Goal: Information Seeking & Learning: Learn about a topic

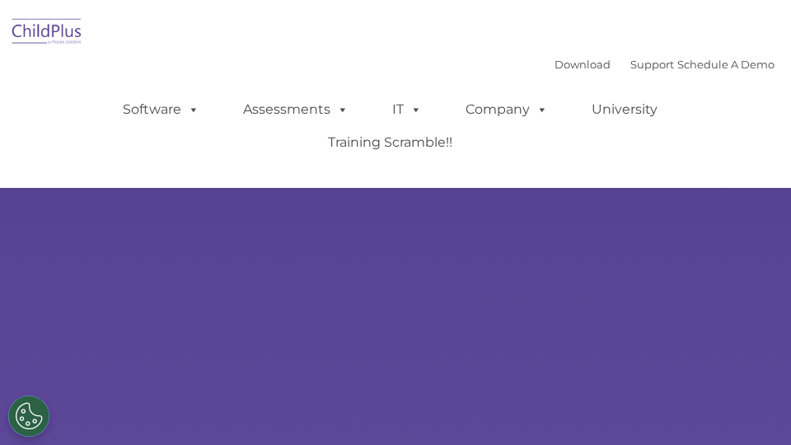
select select "MEDIUM"
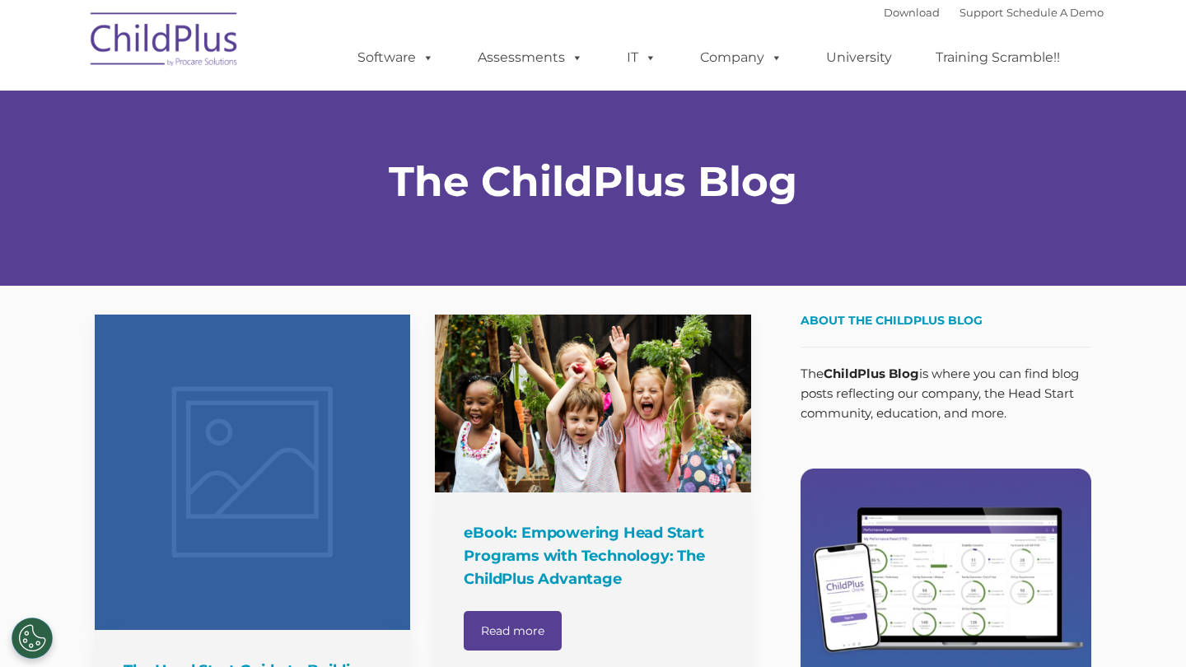
click at [306, 459] on link at bounding box center [253, 473] width 316 height 316
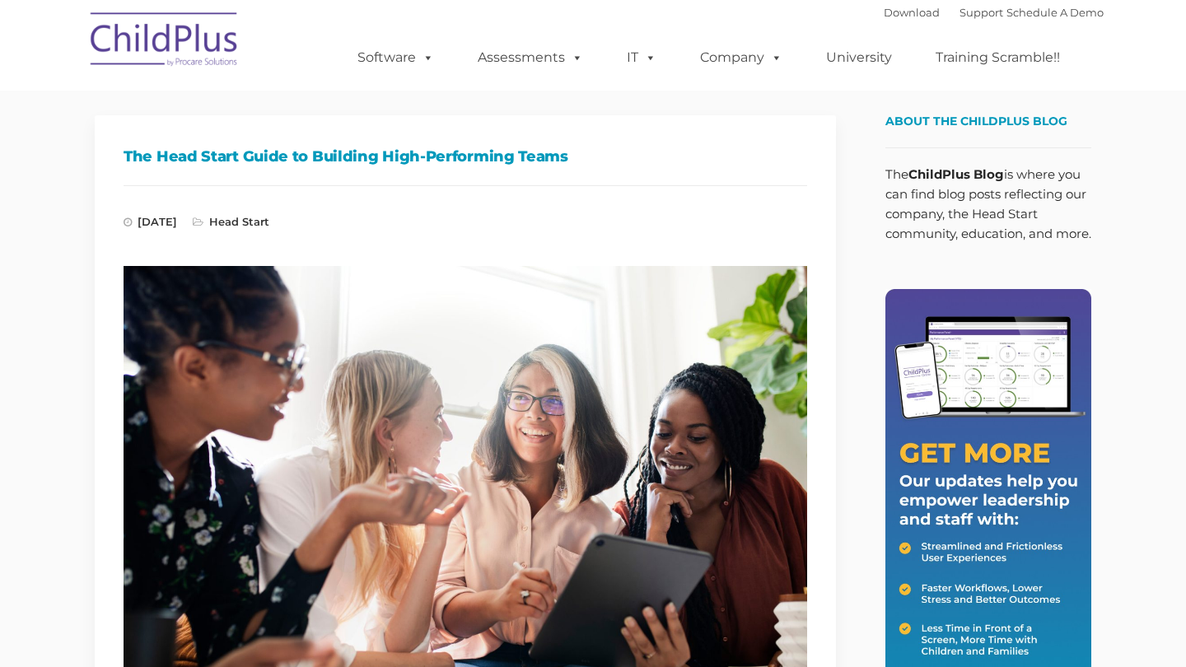
type input ""
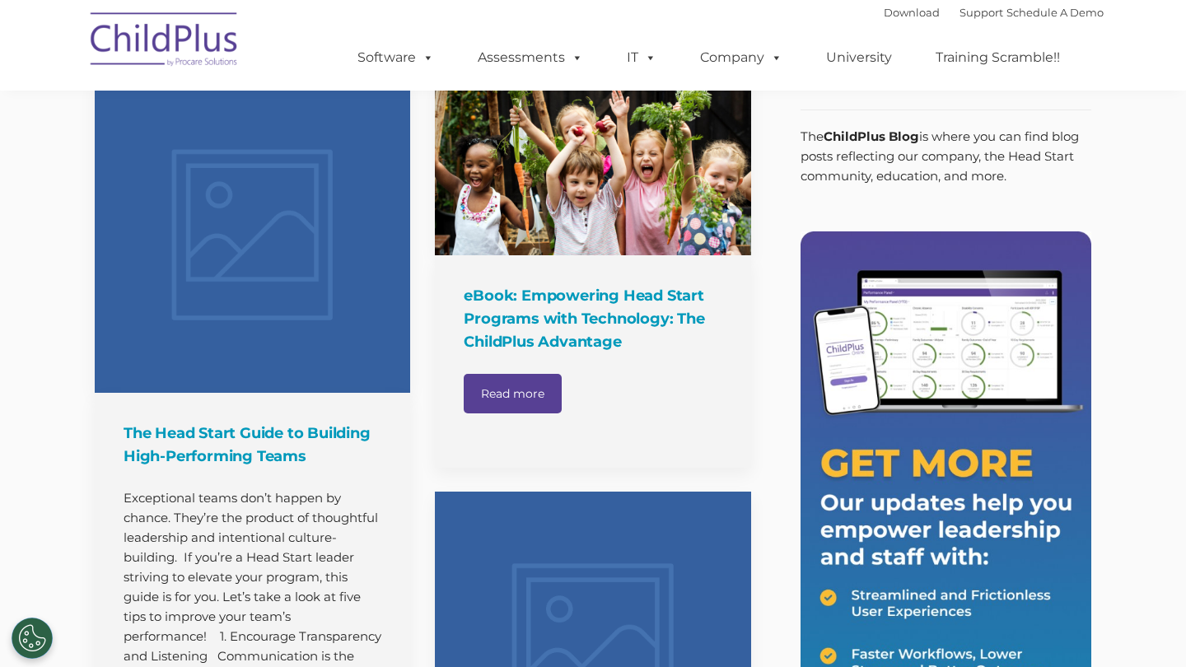
scroll to position [109, 0]
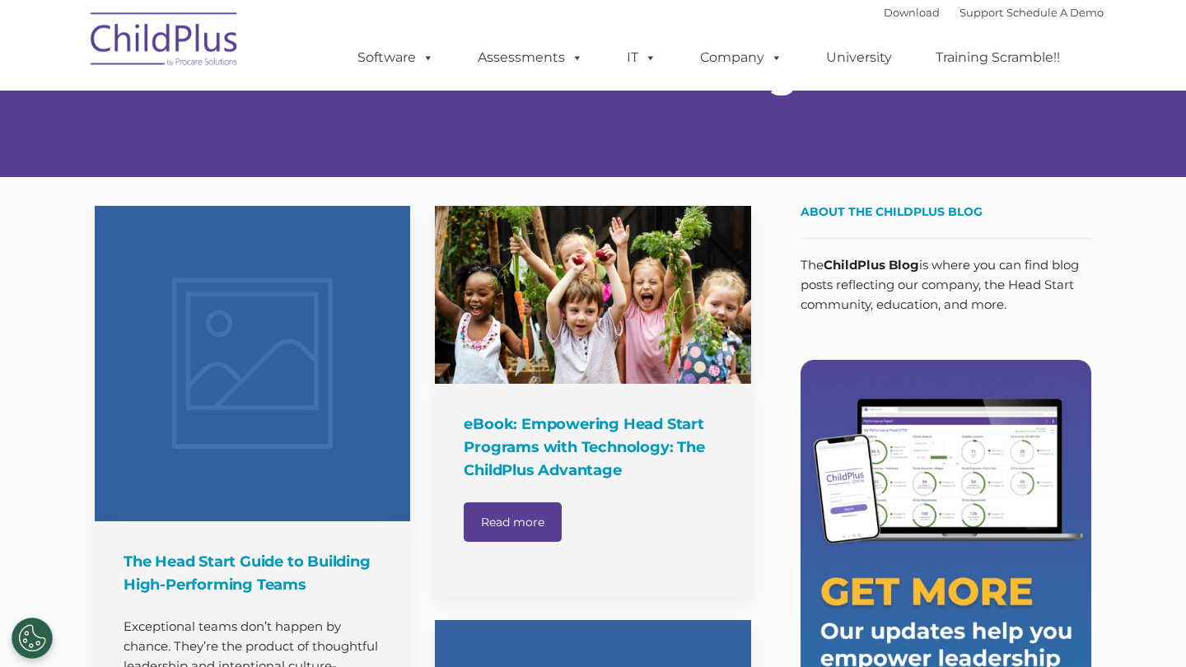
click at [575, 306] on link at bounding box center [593, 295] width 316 height 178
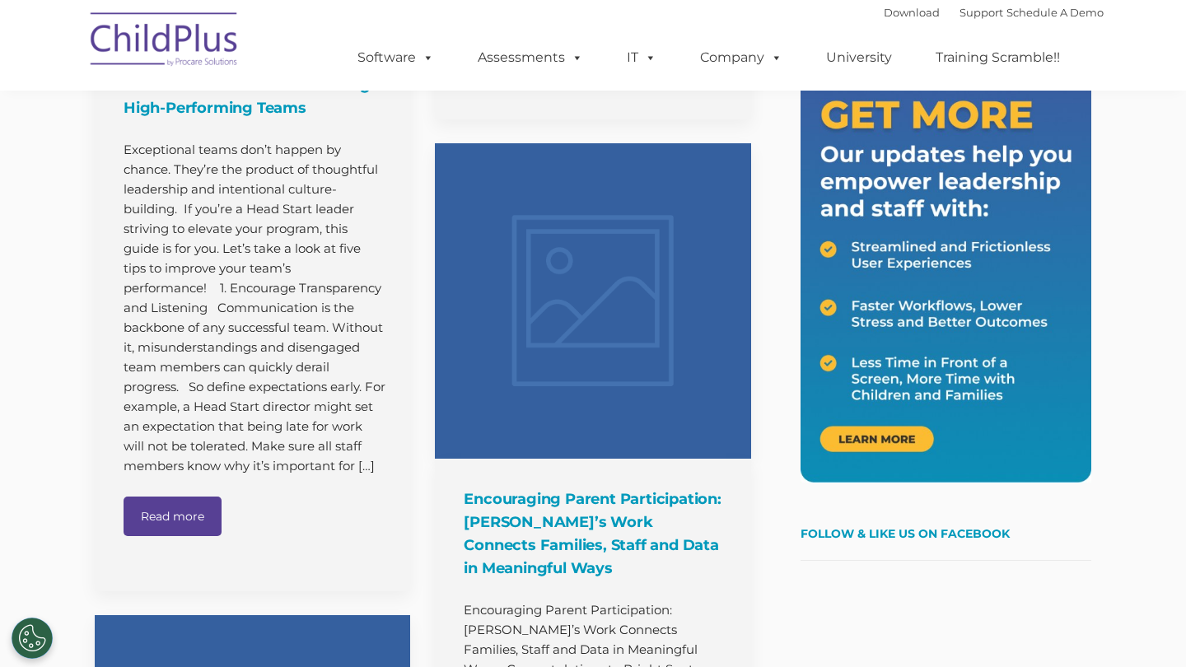
scroll to position [599, 0]
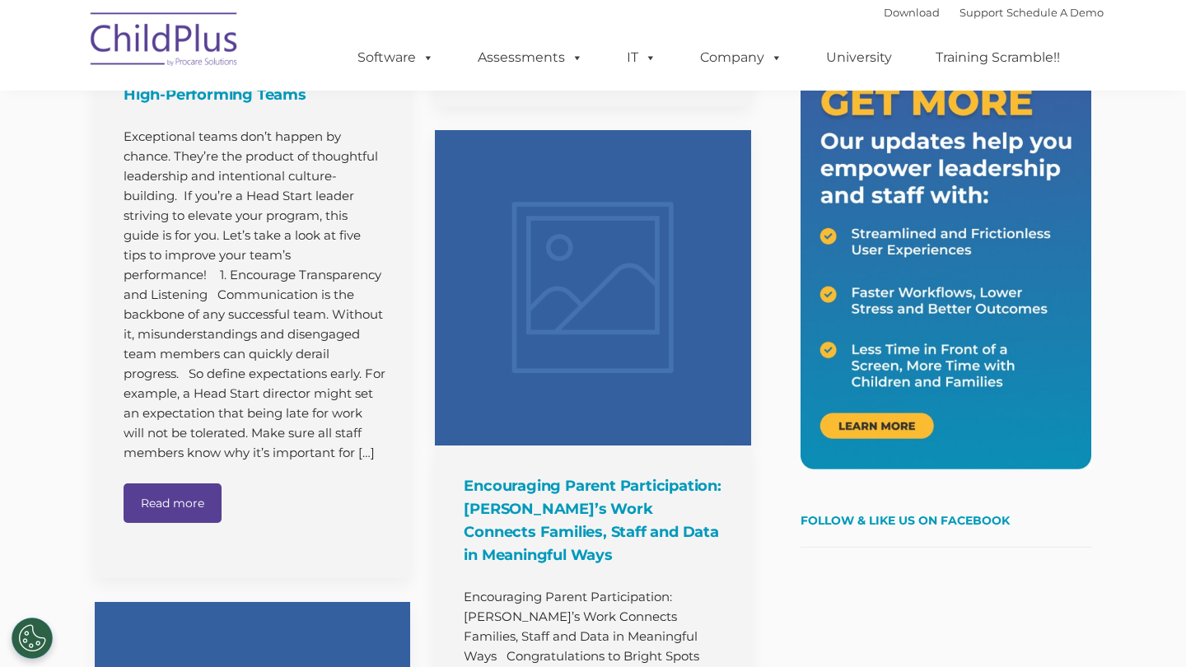
click at [511, 317] on link at bounding box center [593, 288] width 316 height 316
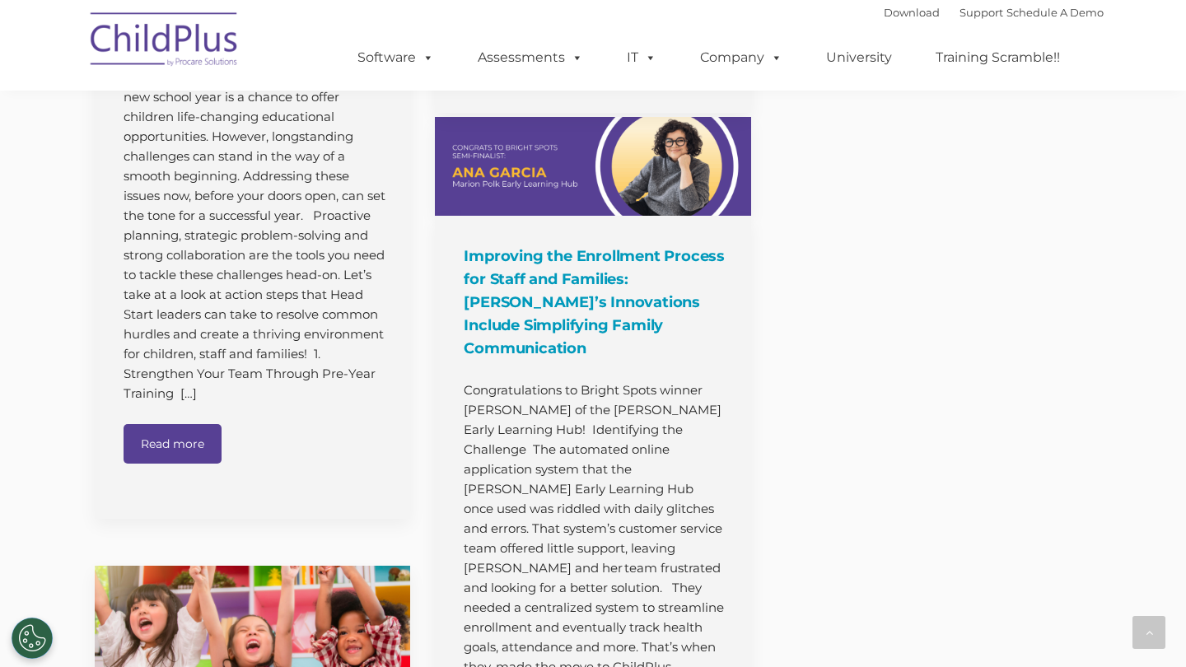
scroll to position [1774, 0]
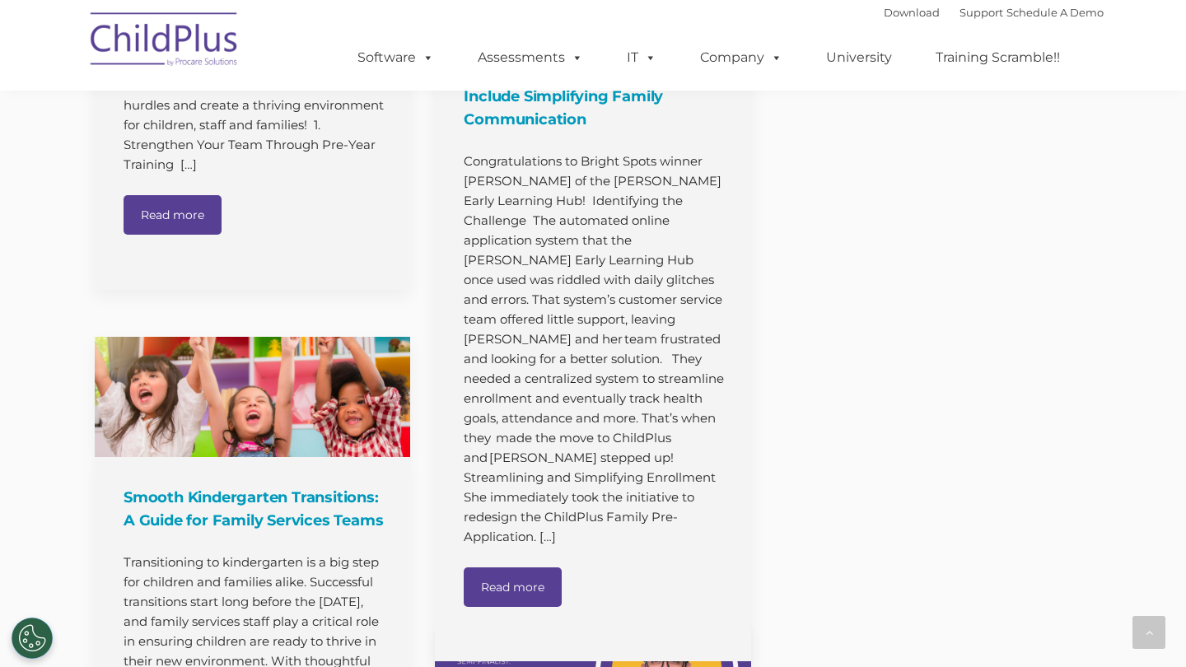
click at [532, 568] on link "Read more" at bounding box center [513, 588] width 98 height 40
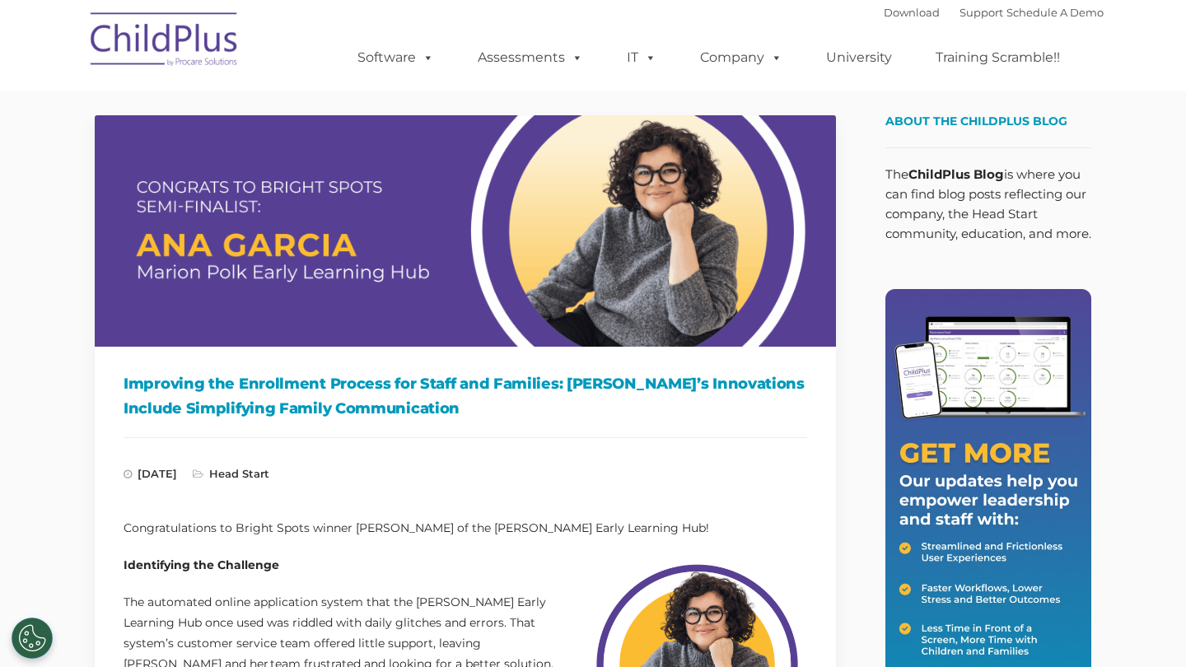
click at [198, 32] on img at bounding box center [164, 42] width 165 height 82
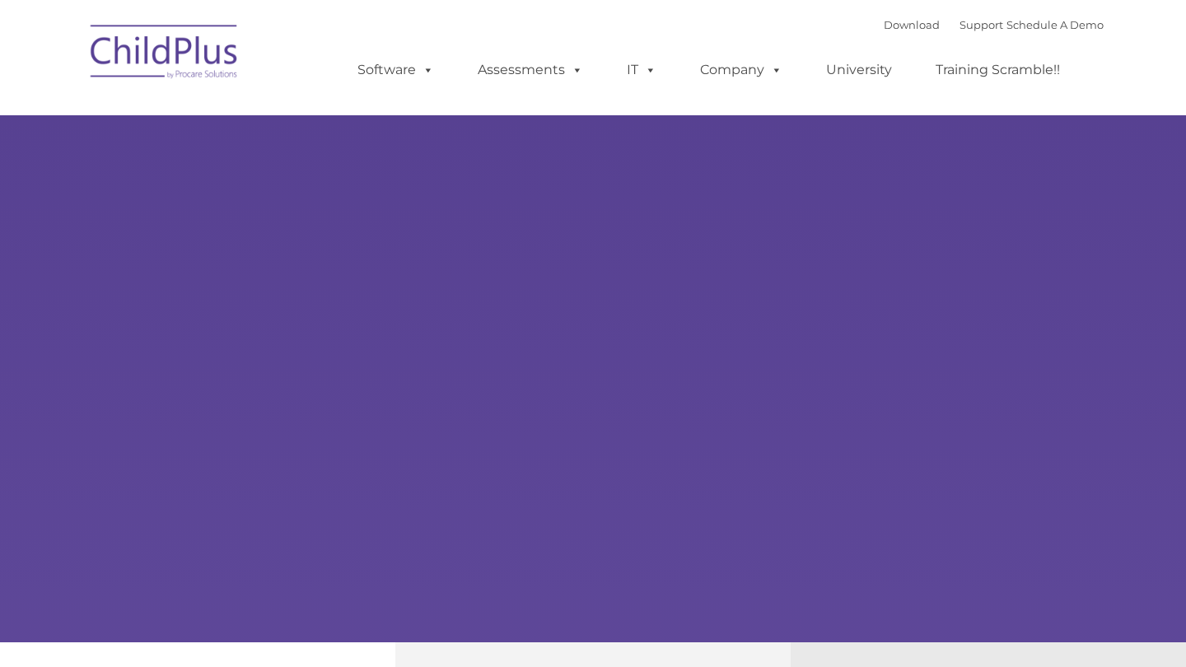
type input ""
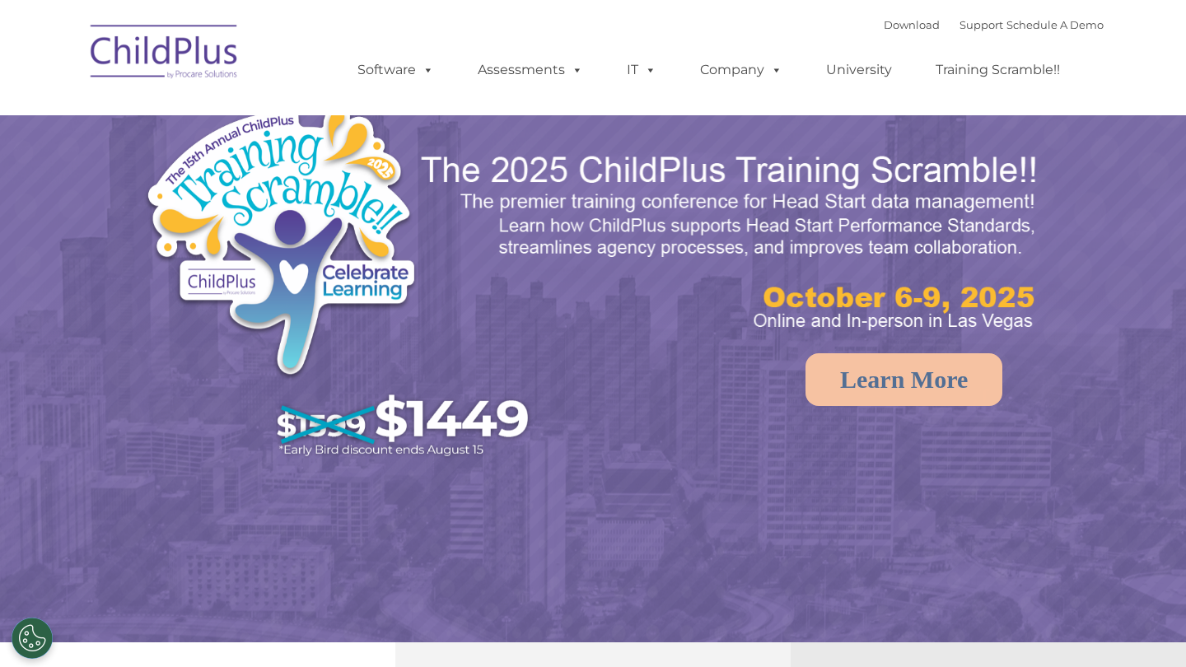
select select "MEDIUM"
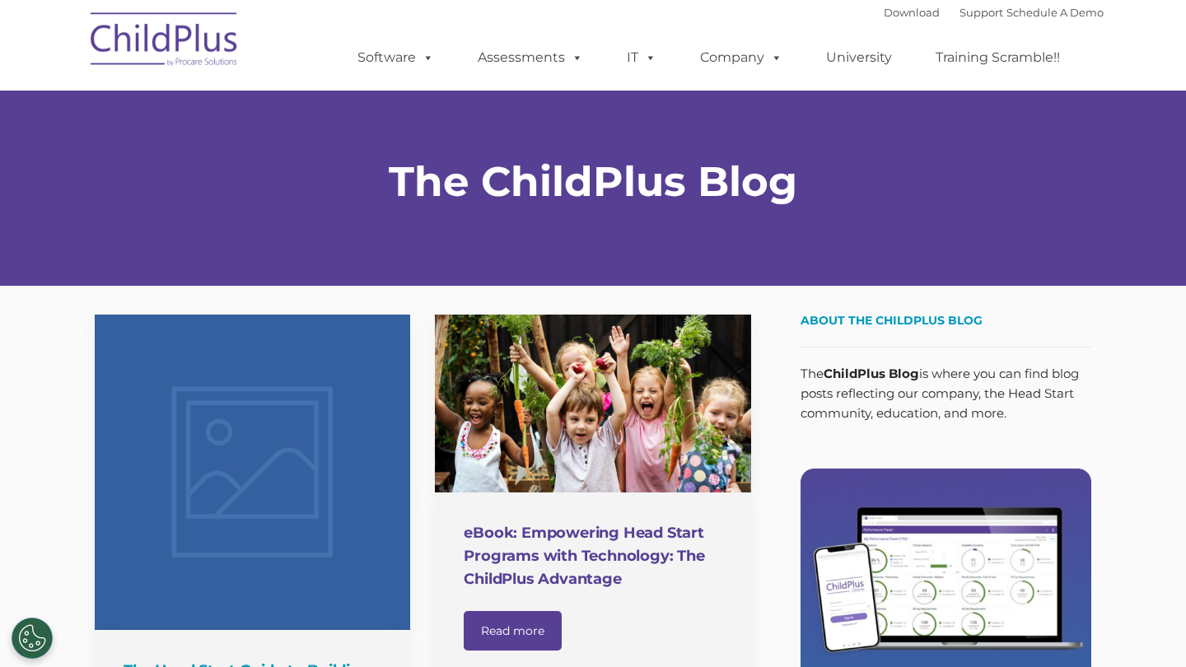
click at [637, 545] on h4 "eBook: Empowering Head Start Programs with Technology: The ChildPlus Advantage" at bounding box center [595, 556] width 262 height 69
click at [633, 524] on h4 "eBook: Empowering Head Start Programs with Technology: The ChildPlus Advantage" at bounding box center [595, 556] width 262 height 69
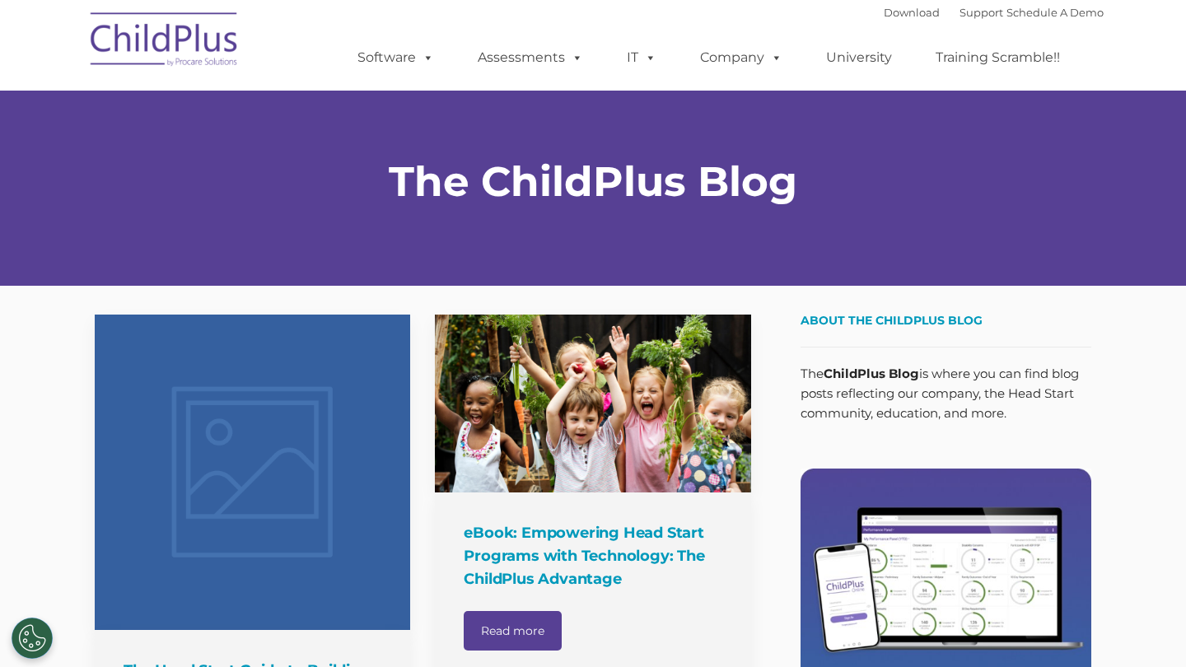
click at [491, 634] on link "Read more" at bounding box center [513, 631] width 98 height 40
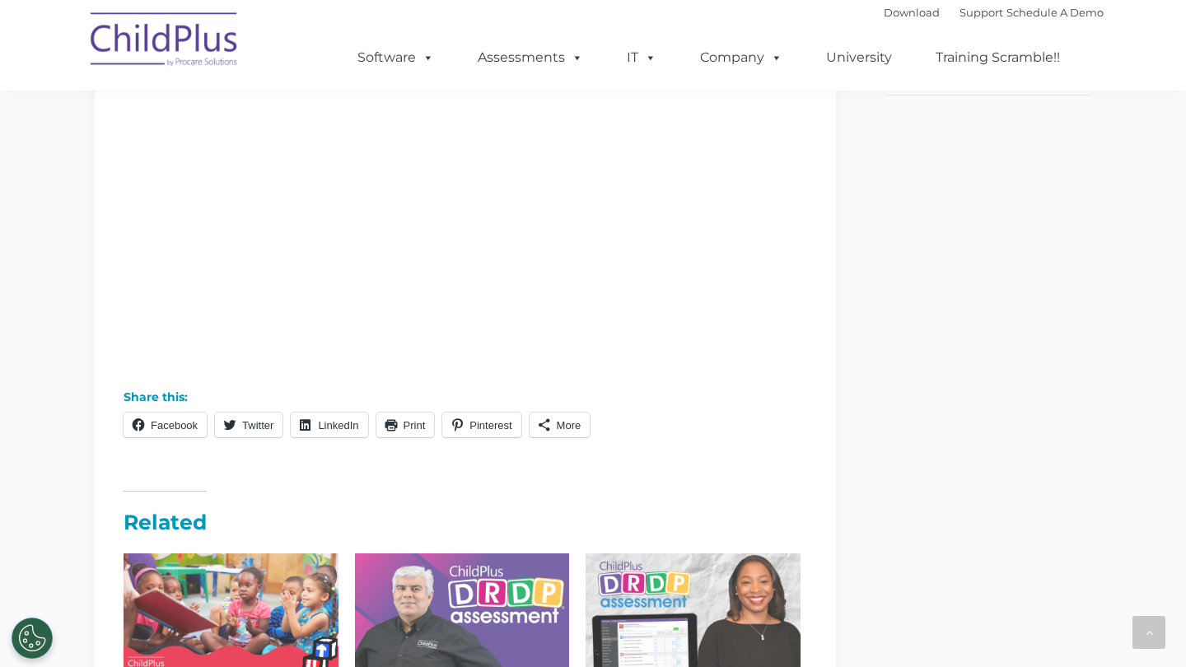
scroll to position [759, 0]
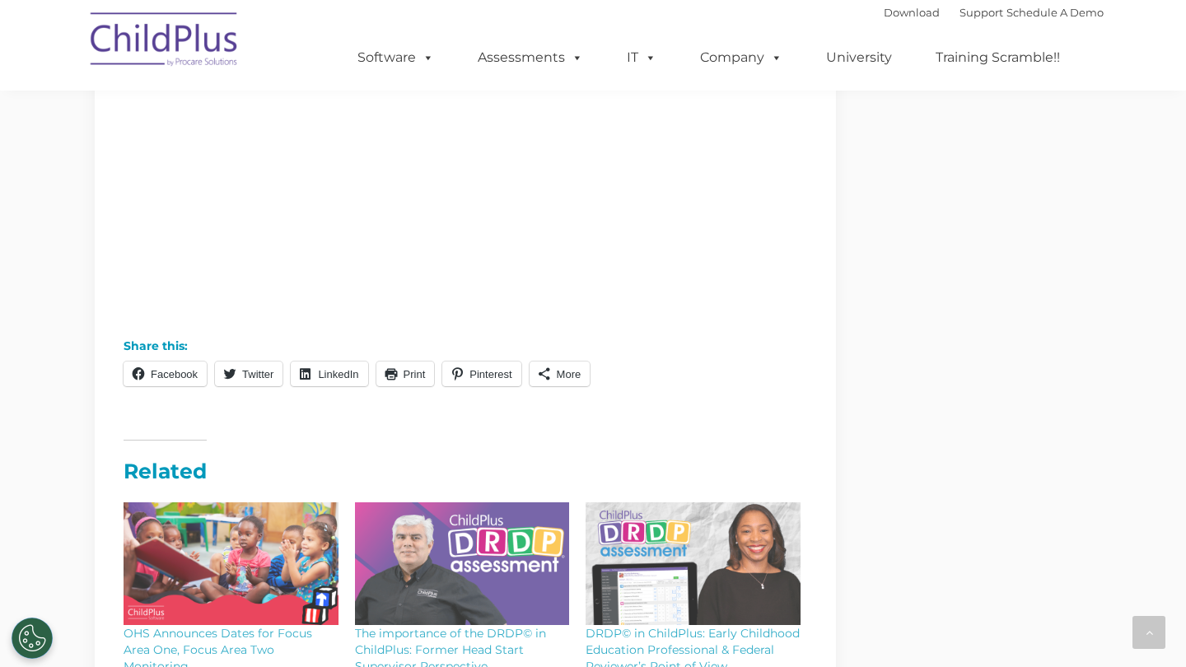
click at [718, 381] on ul "Facebook Twitter LinkedIn Print Pinterest More" at bounding box center [466, 379] width 684 height 35
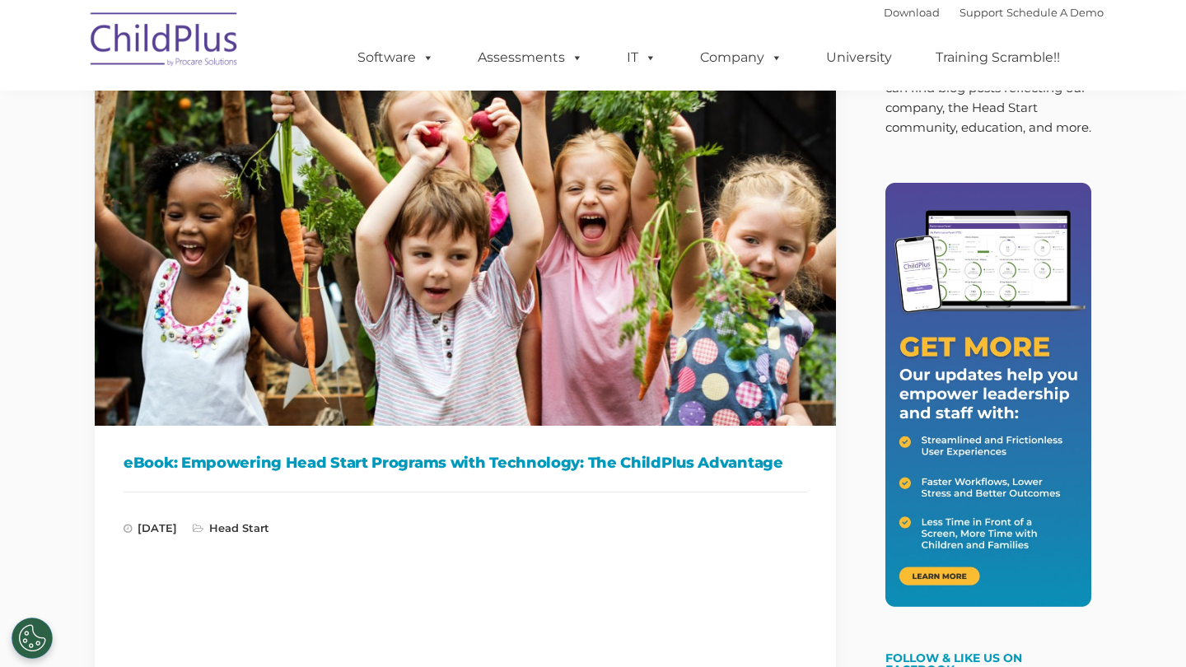
click at [703, 506] on div "July 30, 2025 Head Start" at bounding box center [466, 514] width 684 height 44
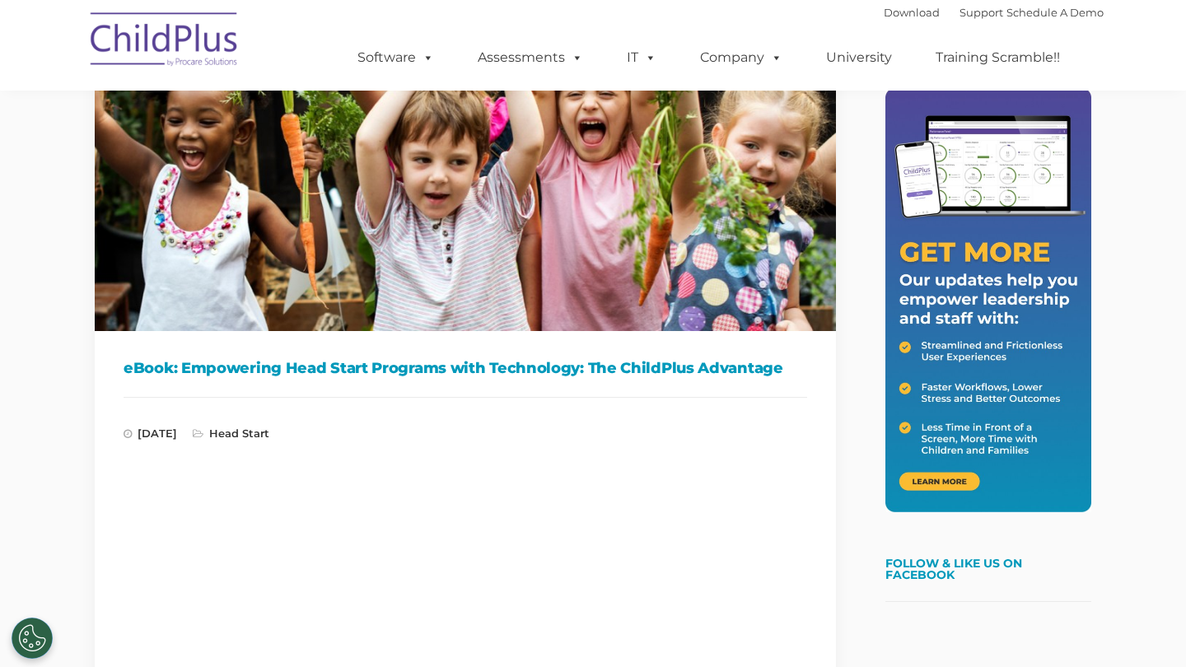
scroll to position [208, 0]
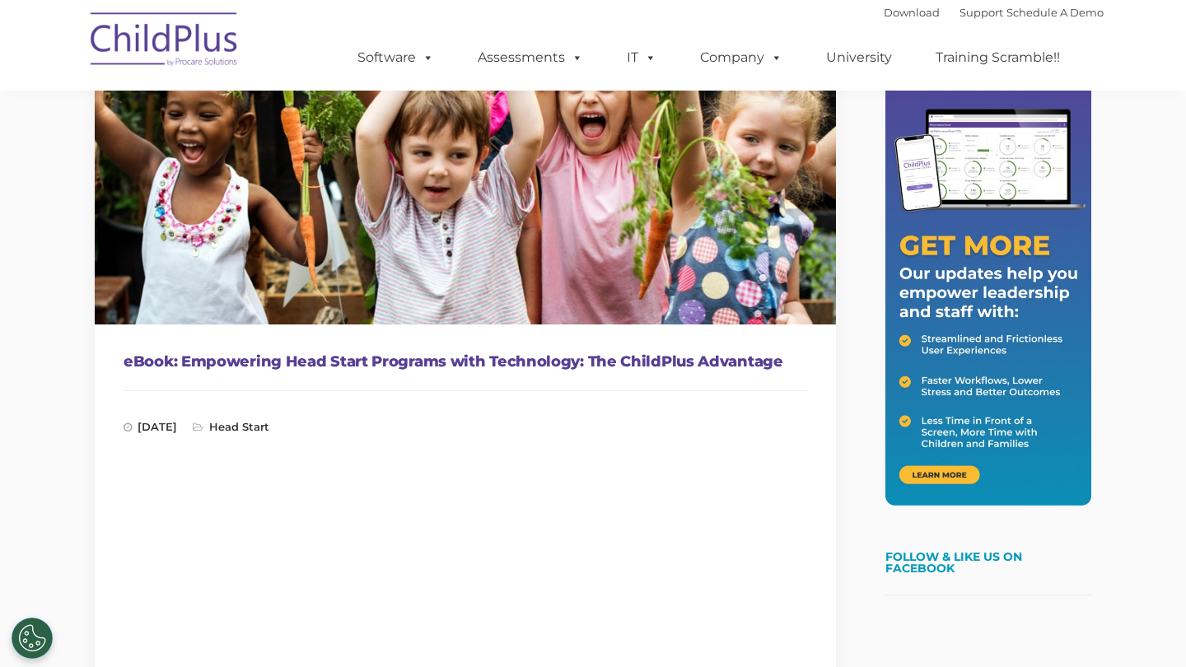
click at [644, 355] on h1 "eBook: Empowering Head Start Programs with Technology: The ChildPlus Advantage" at bounding box center [466, 361] width 684 height 25
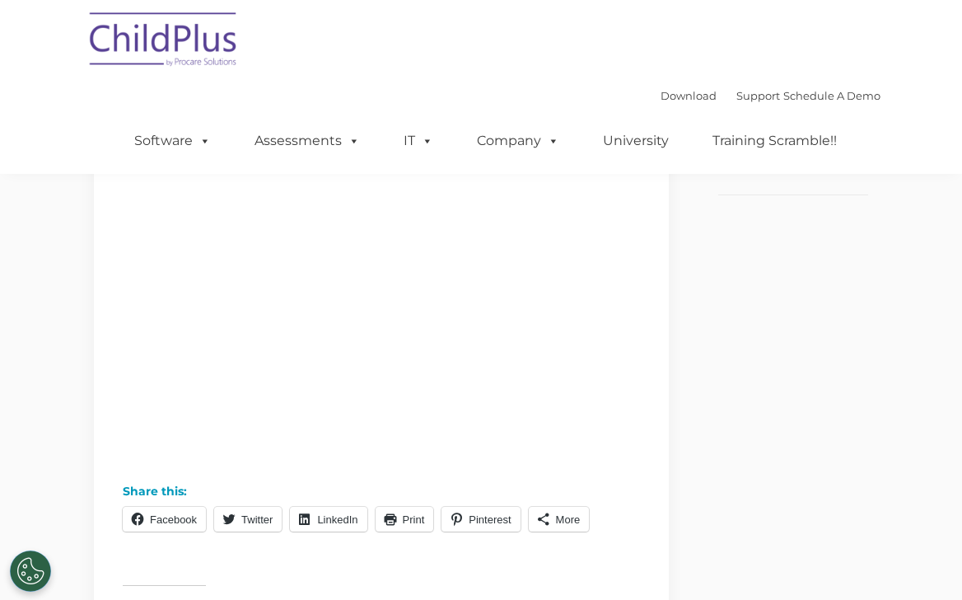
scroll to position [494, 0]
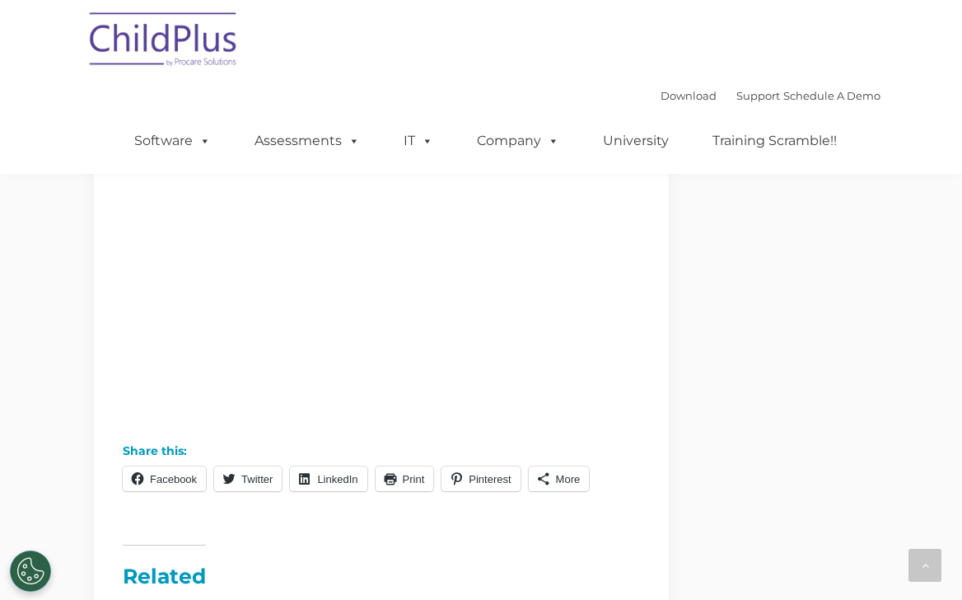
scroll to position [73, 0]
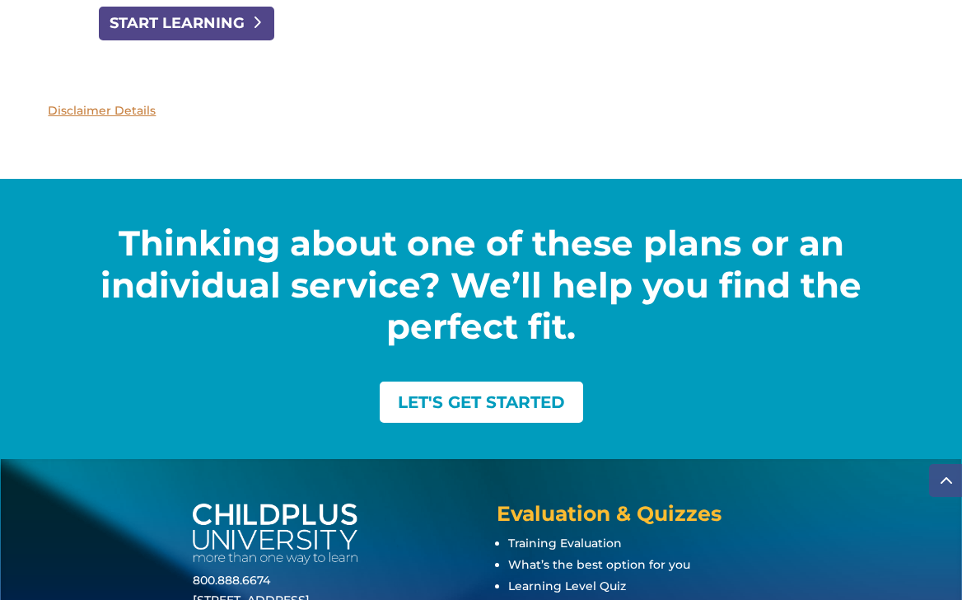
scroll to position [2421, 0]
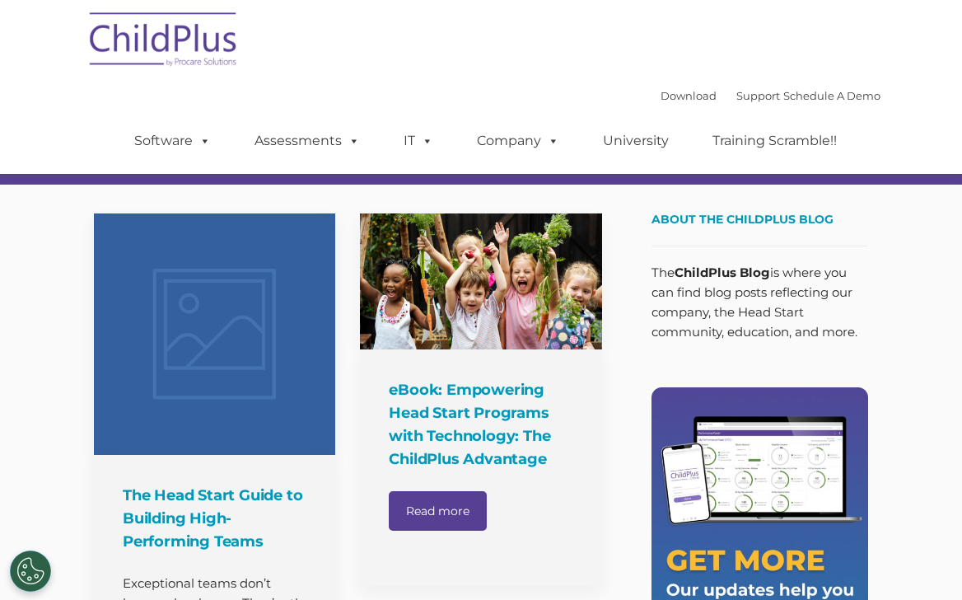
scroll to position [99, 0]
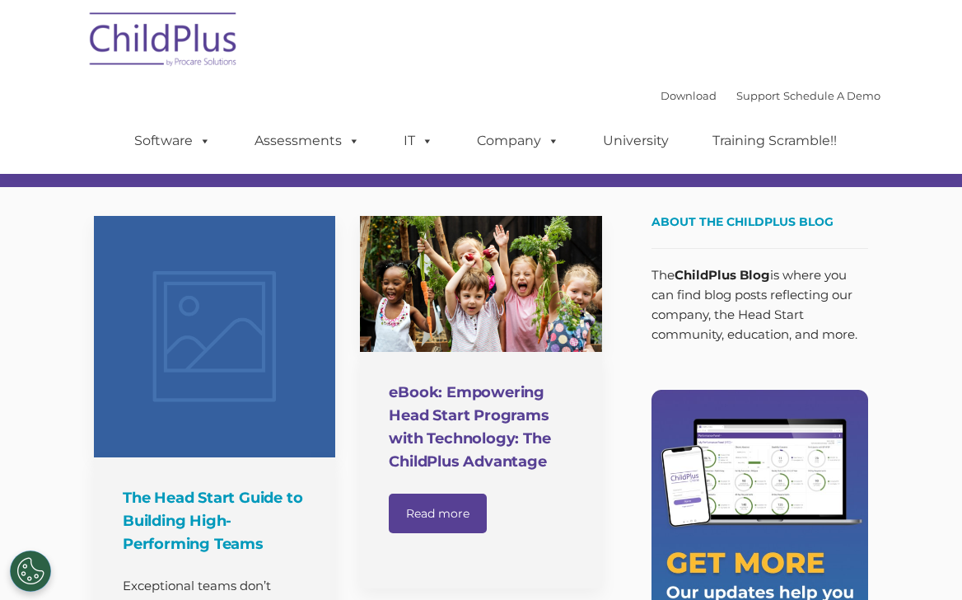
click at [488, 452] on h4 "eBook: Empowering Head Start Programs with Technology: The ChildPlus Advantage" at bounding box center [483, 427] width 188 height 92
click at [473, 405] on h4 "eBook: Empowering Head Start Programs with Technology: The ChildPlus Advantage" at bounding box center [483, 427] width 188 height 92
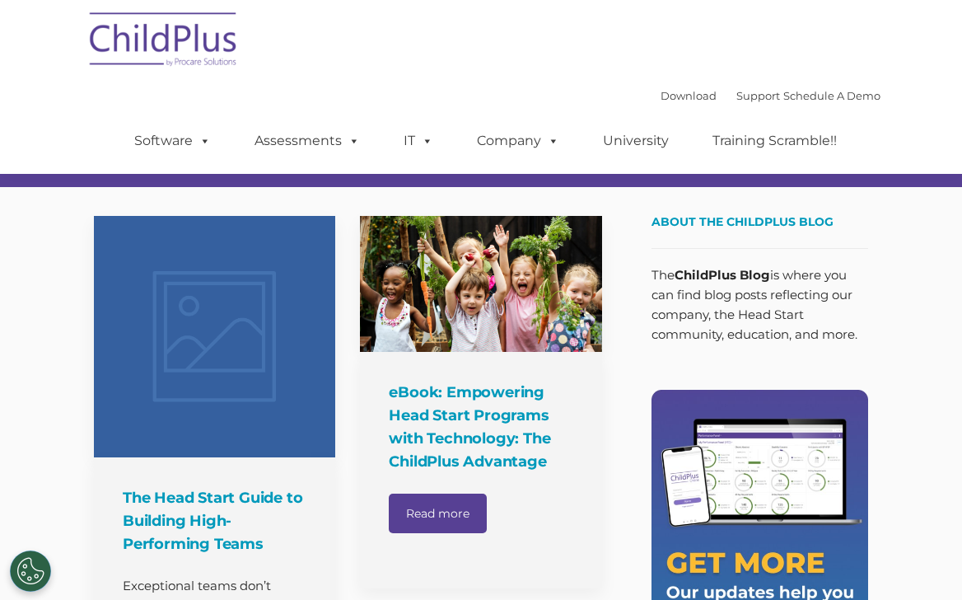
click at [440, 503] on link "Read more" at bounding box center [438, 514] width 98 height 40
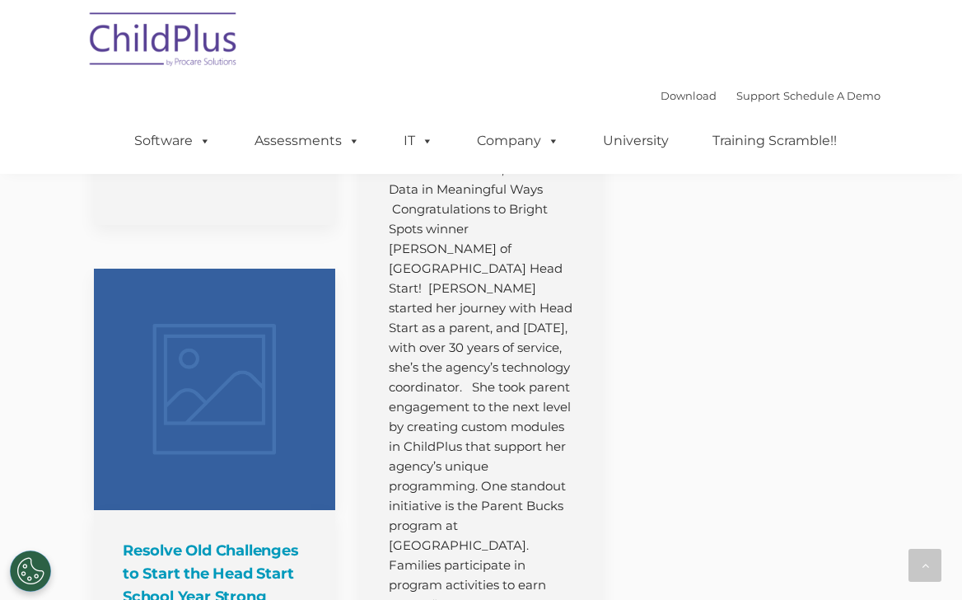
scroll to position [1041, 0]
drag, startPoint x: 465, startPoint y: 222, endPoint x: 457, endPoint y: 227, distance: 8.9
click at [456, 227] on p "Encouraging Parent Participation: Sue’s Work Connects Families, Staff and Data …" at bounding box center [483, 367] width 188 height 534
click at [540, 450] on p "Encouraging Parent Participation: Sue’s Work Connects Families, Staff and Data …" at bounding box center [483, 367] width 188 height 534
click at [464, 325] on p "Encouraging Parent Participation: [PERSON_NAME]’s Work Connects Families, Staff…" at bounding box center [483, 367] width 188 height 534
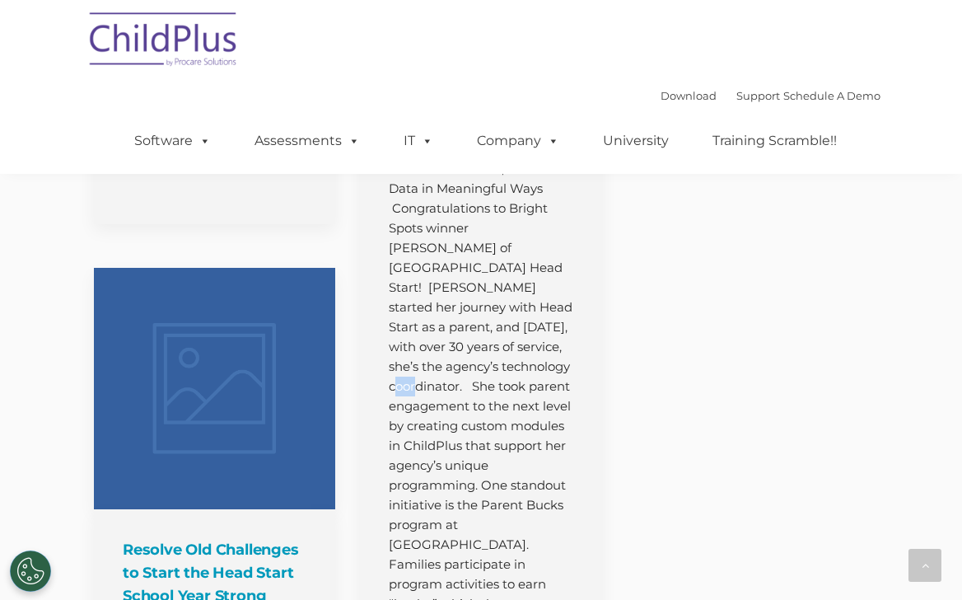
click at [466, 328] on p "Encouraging Parent Participation: [PERSON_NAME]’s Work Connects Families, Staff…" at bounding box center [483, 367] width 188 height 534
click at [507, 405] on p "Encouraging Parent Participation: [PERSON_NAME]’s Work Connects Families, Staff…" at bounding box center [483, 367] width 188 height 534
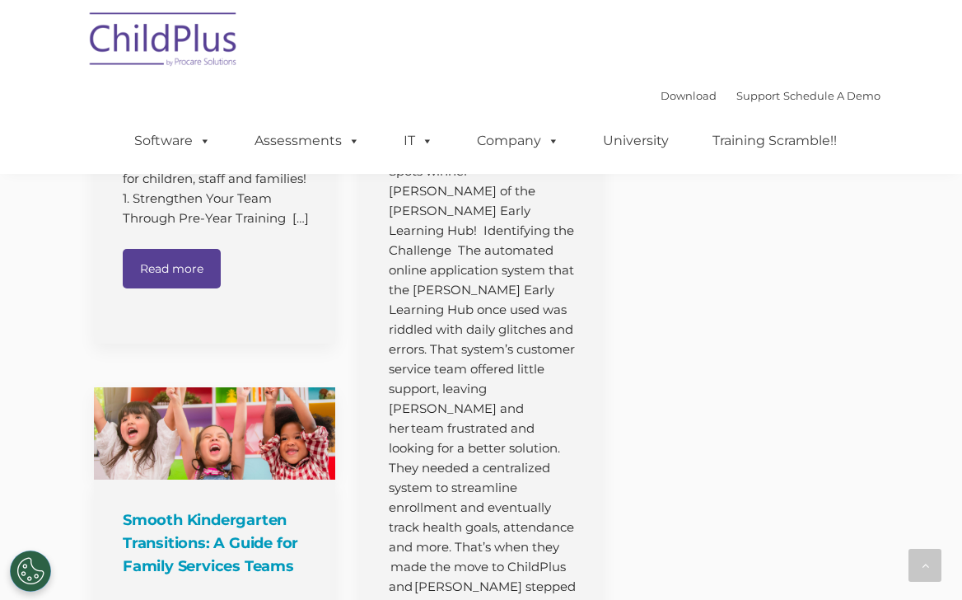
scroll to position [2107, 0]
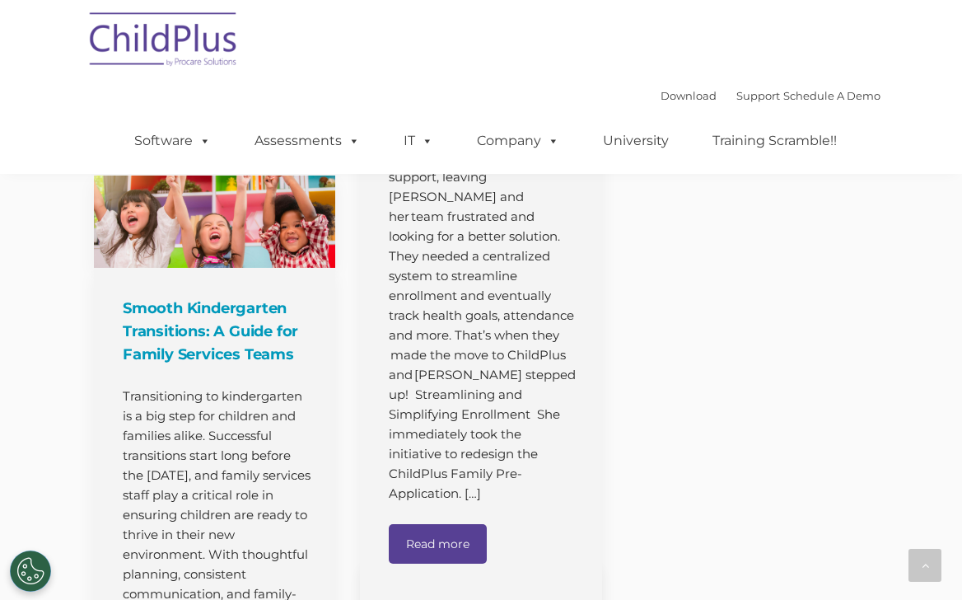
click at [447, 524] on link "Read more" at bounding box center [438, 544] width 98 height 40
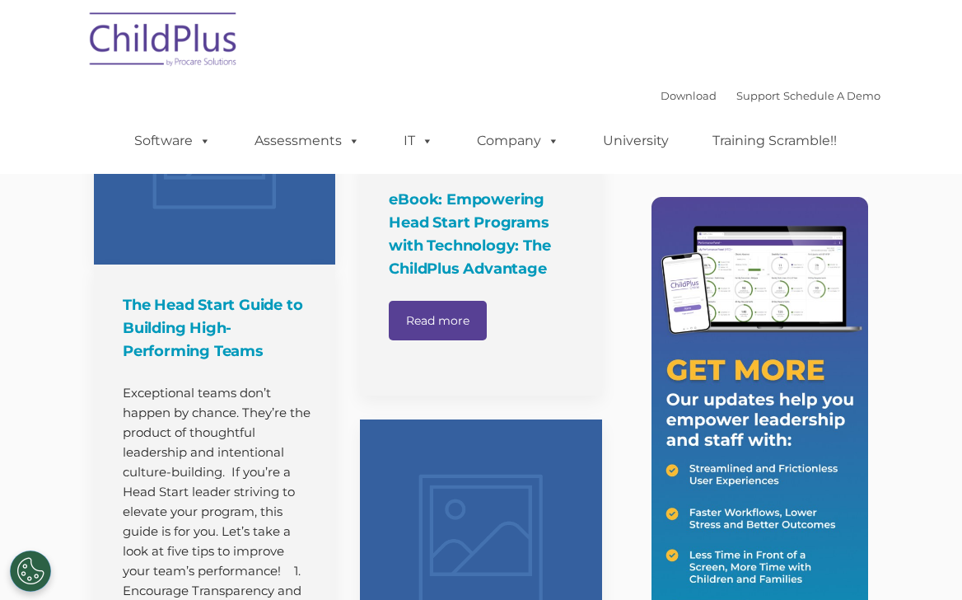
scroll to position [373, 0]
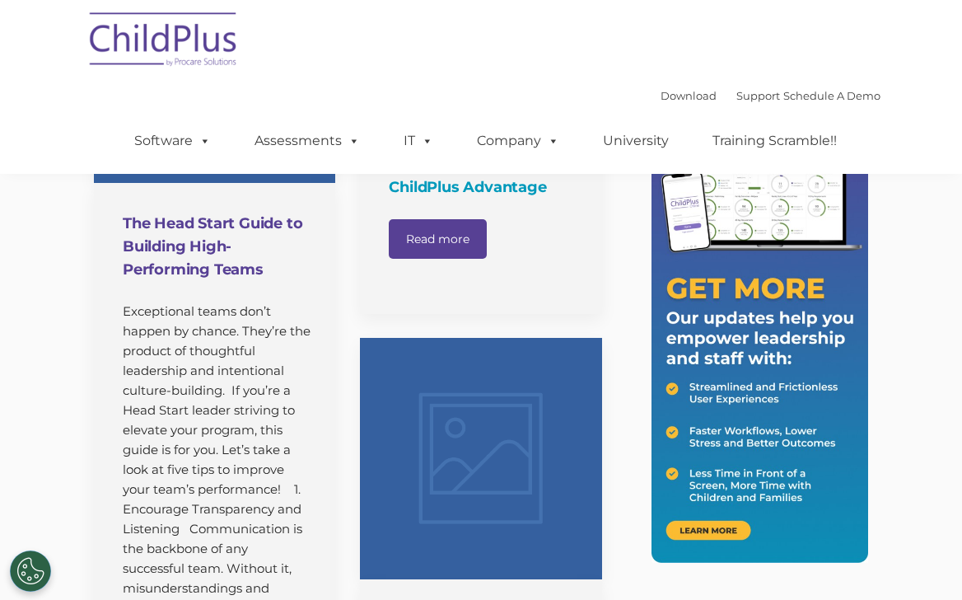
click at [213, 213] on h4 "The Head Start Guide to Building High-Performing Teams" at bounding box center [217, 246] width 188 height 69
click at [213, 242] on h4 "The Head Start Guide to Building High-Performing Teams" at bounding box center [217, 246] width 188 height 69
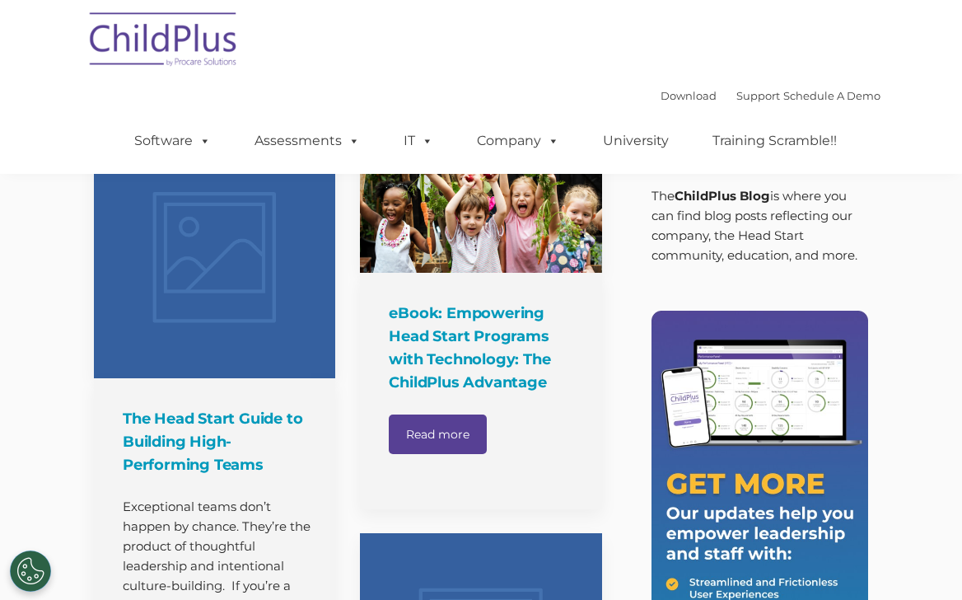
scroll to position [146, 0]
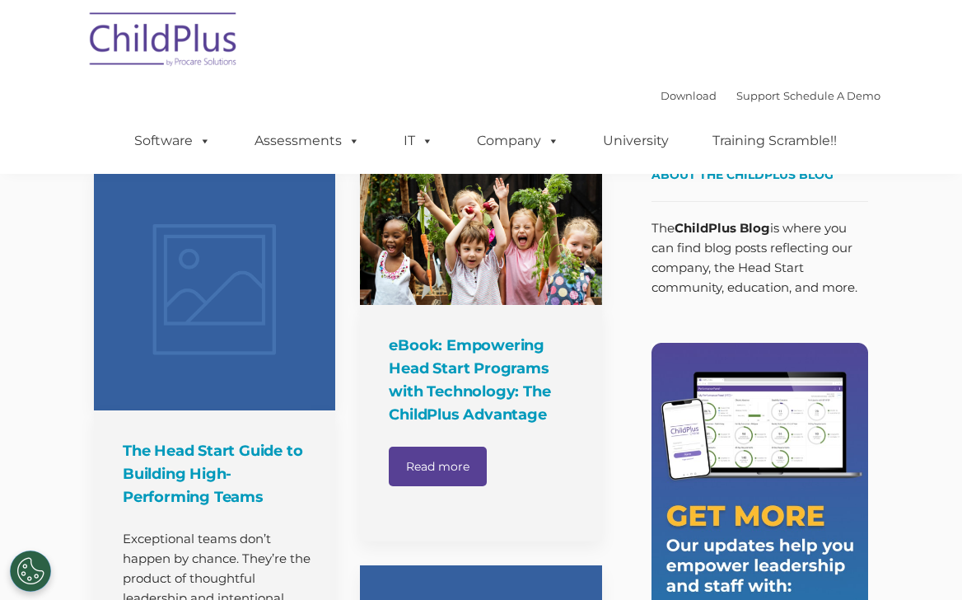
click at [236, 275] on link at bounding box center [214, 289] width 241 height 241
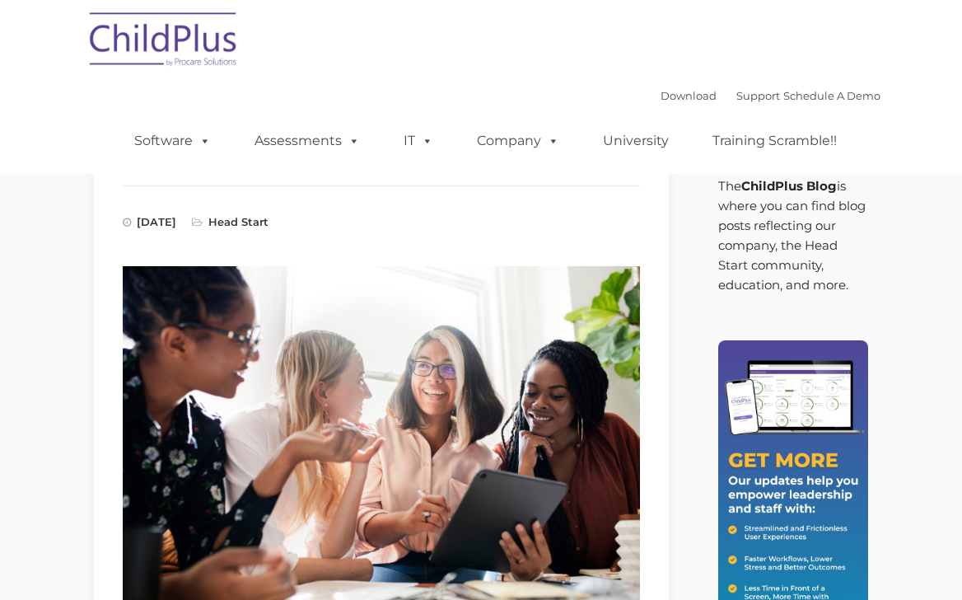
type input ""
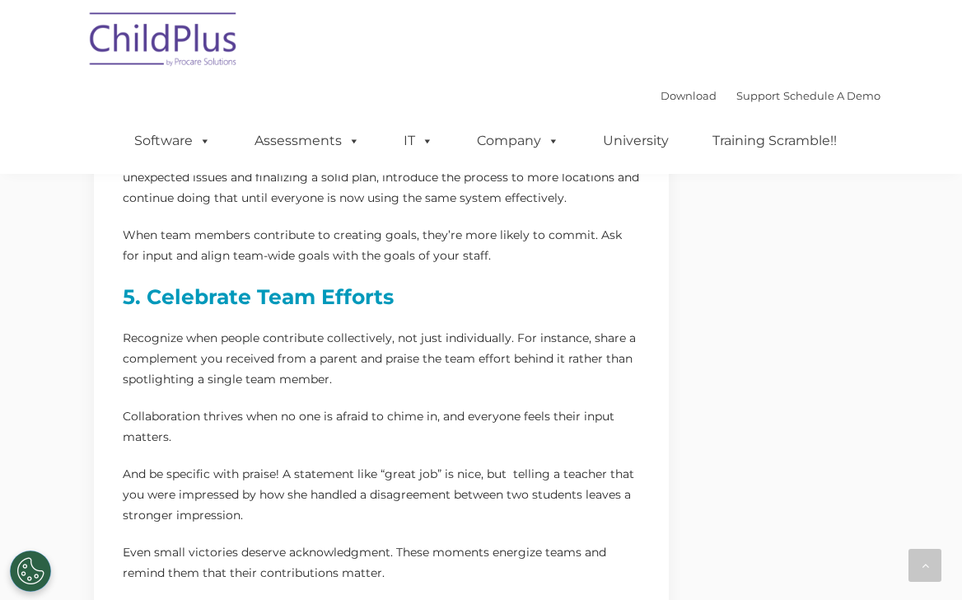
scroll to position [1422, 0]
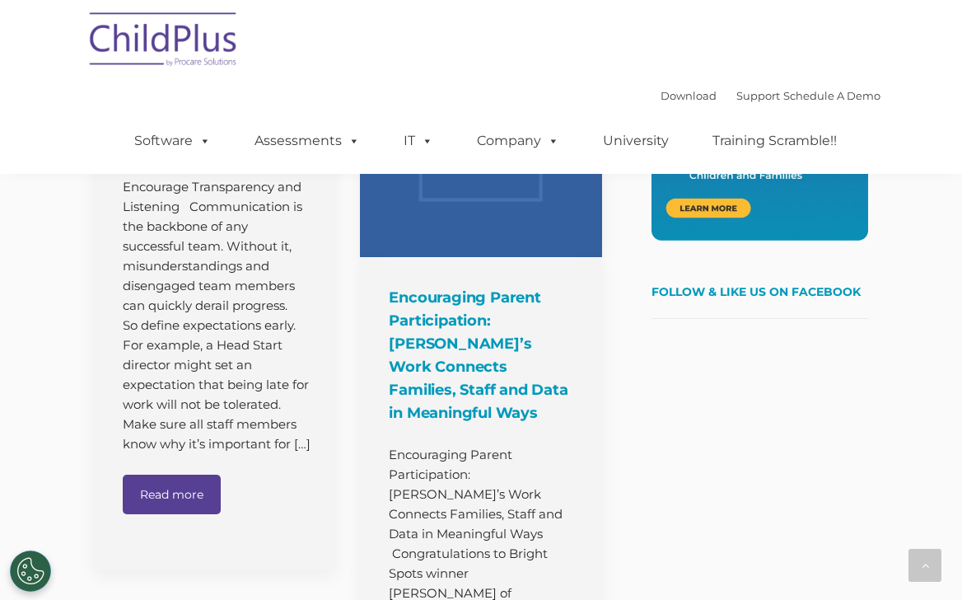
scroll to position [734, 0]
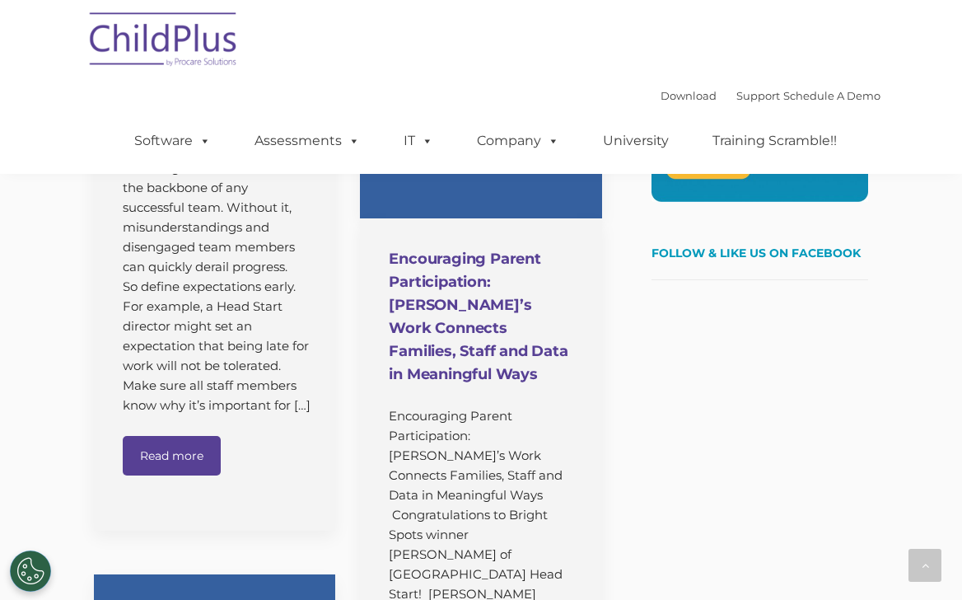
click at [480, 325] on h4 "Encouraging Parent Participation: [PERSON_NAME]’s Work Connects Families, Staff…" at bounding box center [483, 316] width 188 height 138
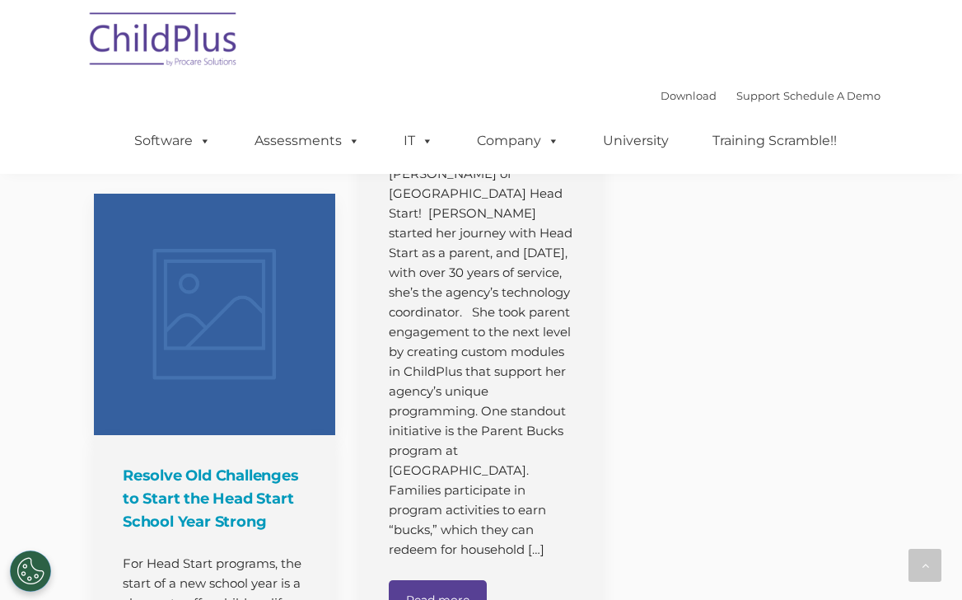
scroll to position [1189, 0]
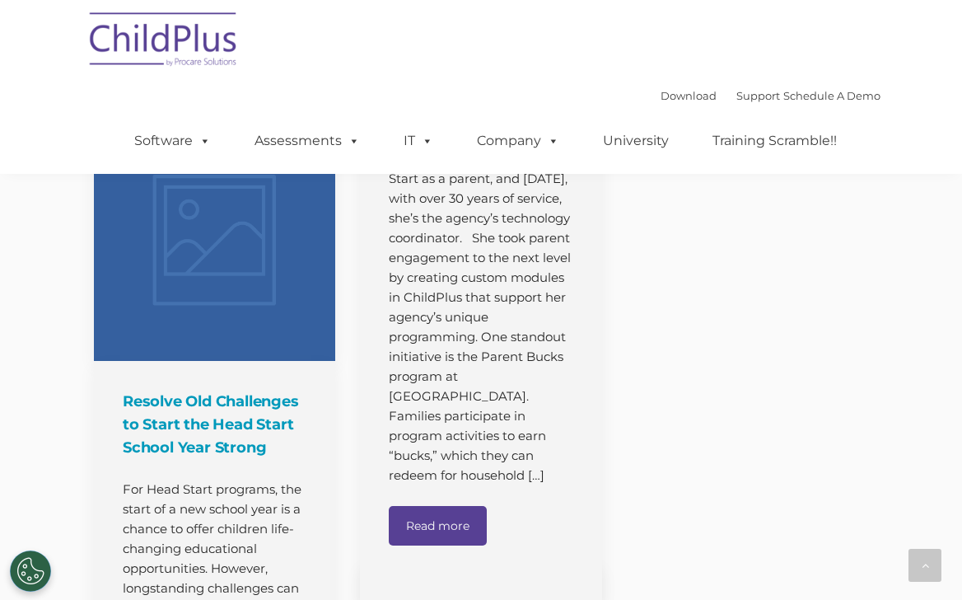
click at [460, 506] on link "Read more" at bounding box center [438, 526] width 98 height 40
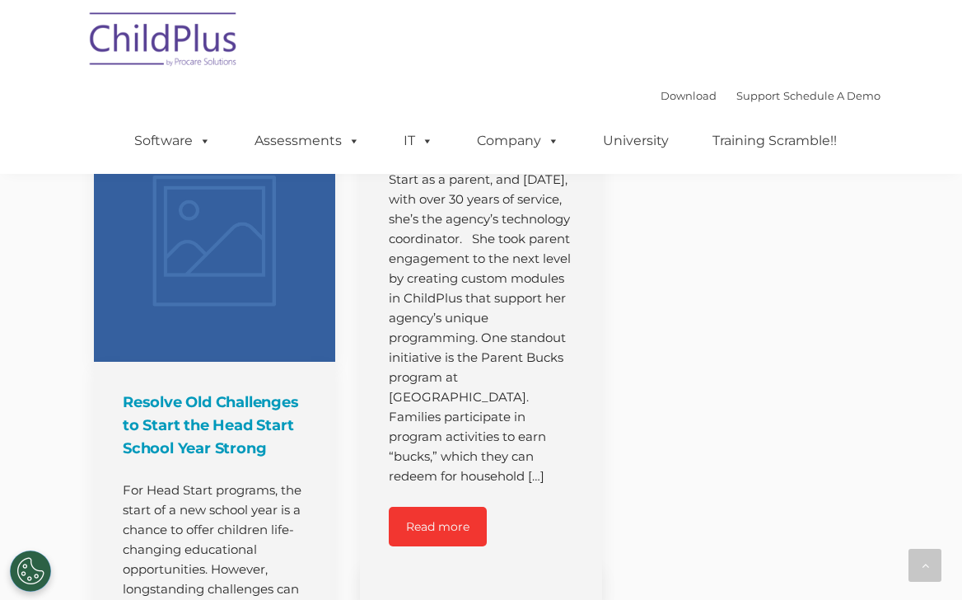
scroll to position [1184, 0]
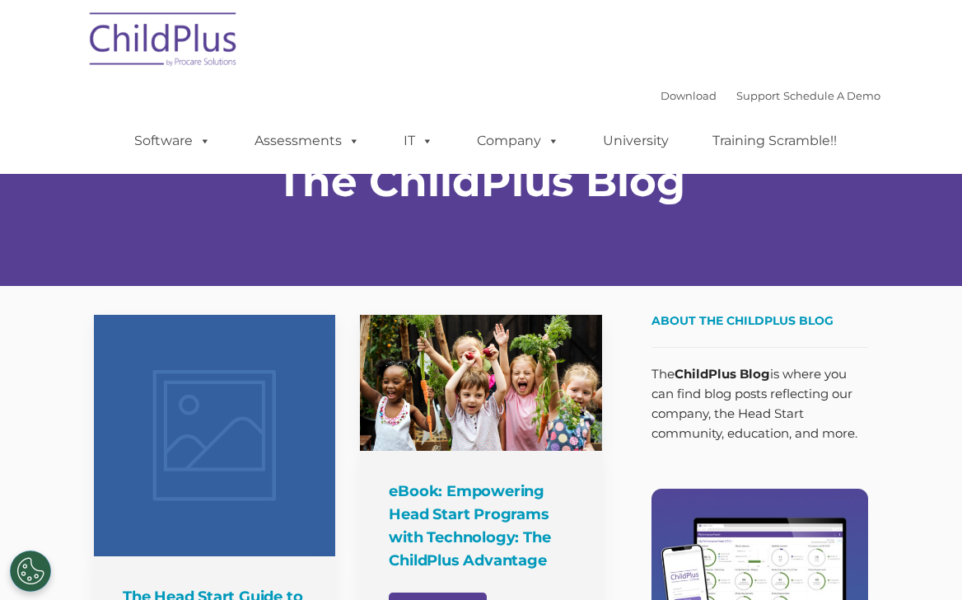
scroll to position [1, 0]
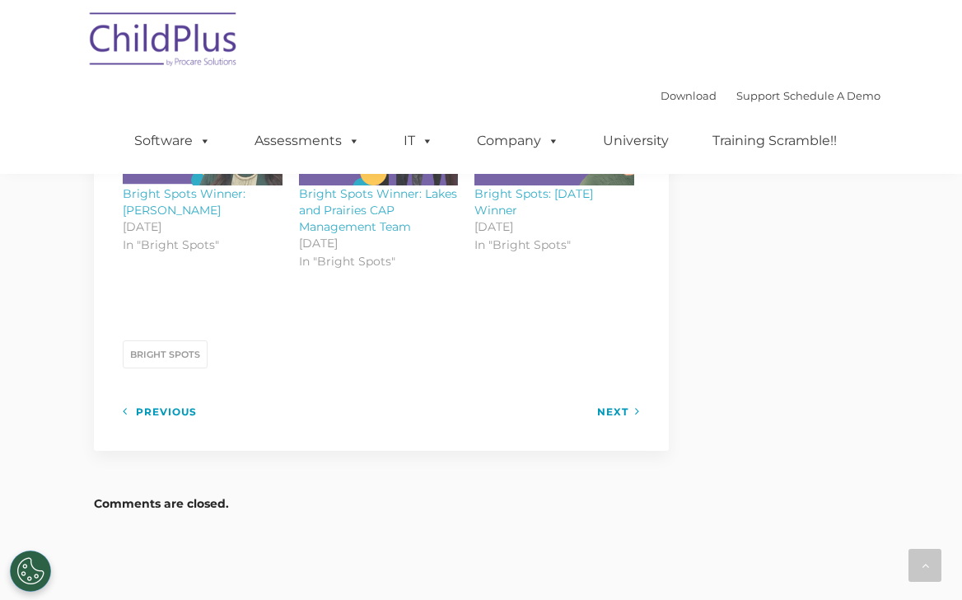
scroll to position [1664, 0]
